Goal: Transaction & Acquisition: Purchase product/service

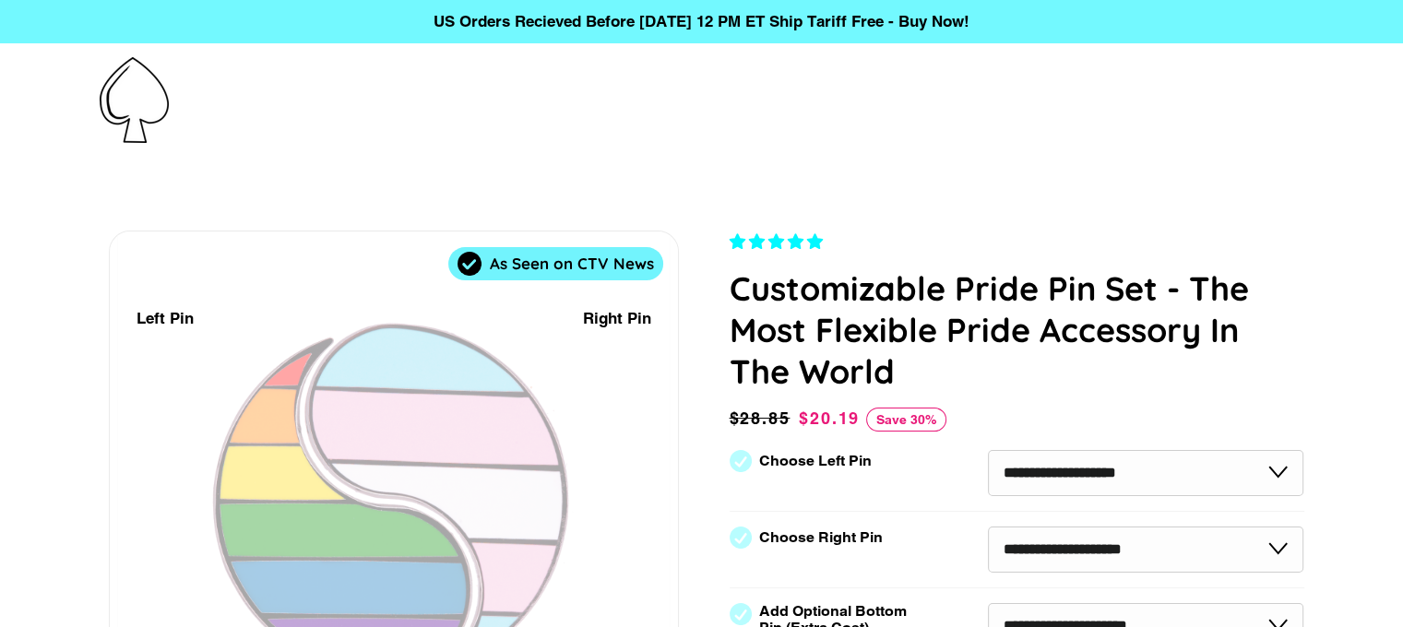
click at [508, 14] on p "US Orders Recieved Before [DATE] 12 PM ET Ship Tariff Free - Buy Now!" at bounding box center [701, 21] width 1403 height 43
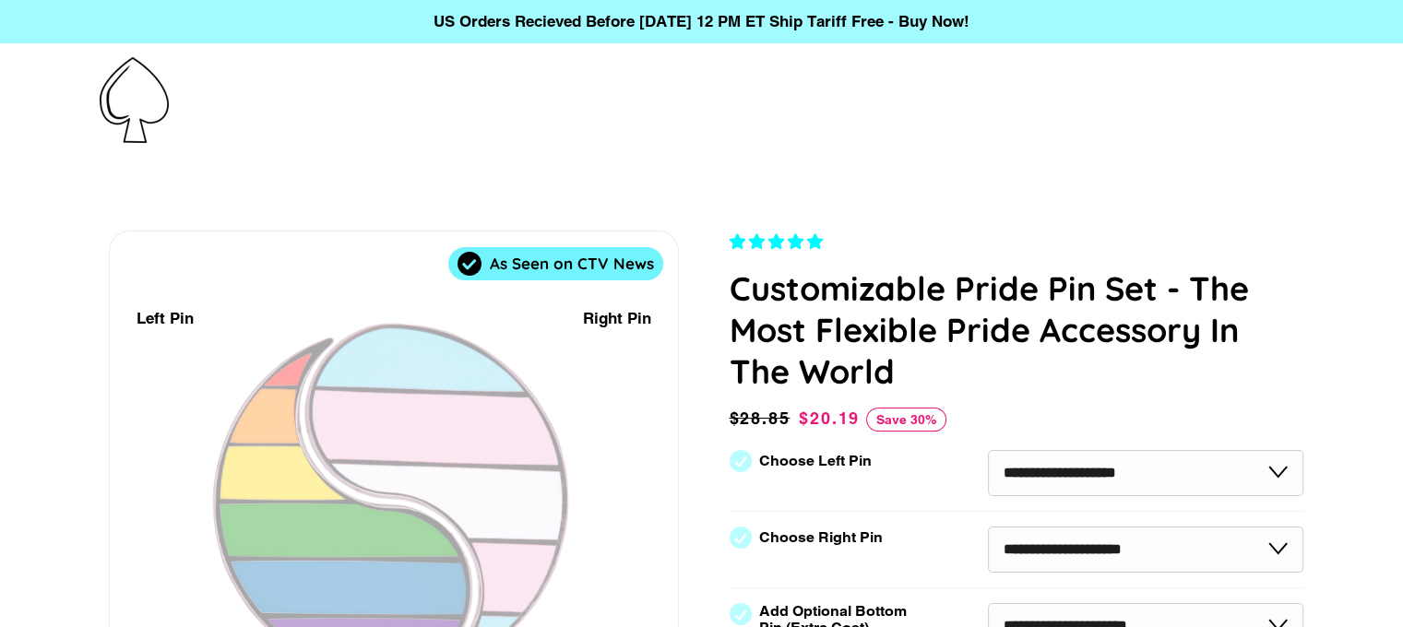
click at [170, 89] on div at bounding box center [300, 100] width 401 height 86
click at [135, 95] on img at bounding box center [134, 100] width 69 height 86
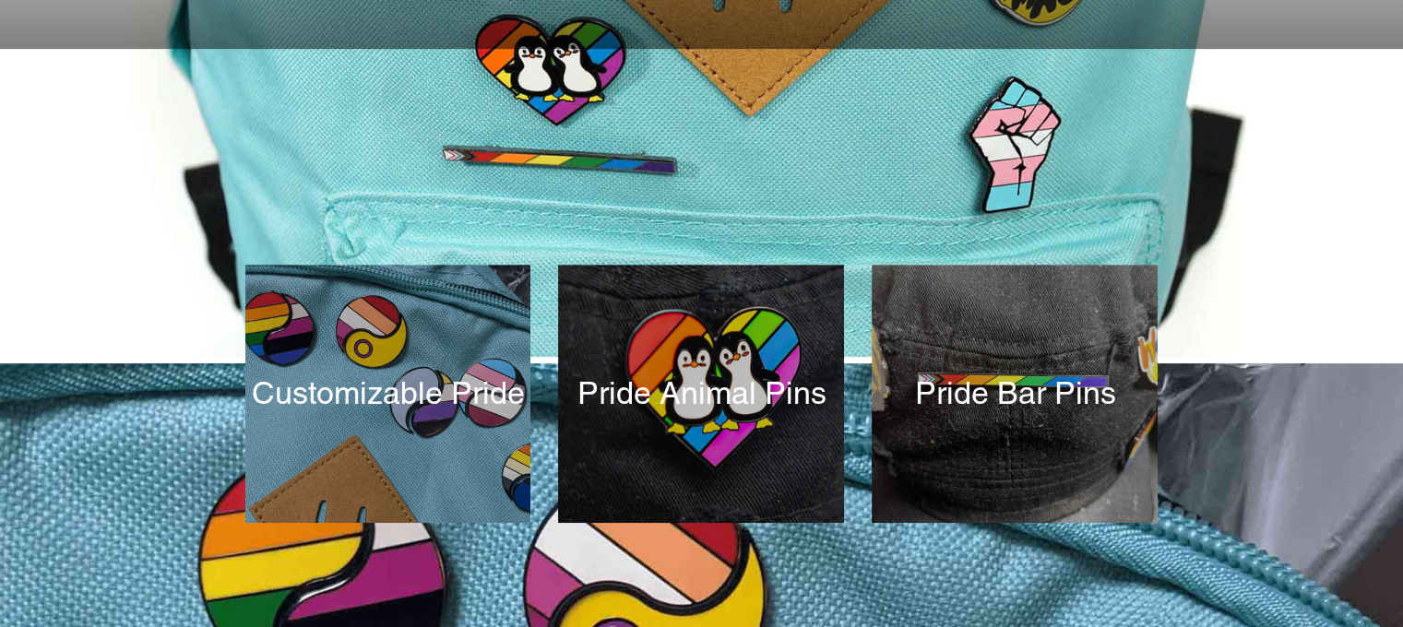
scroll to position [738, 0]
